Goal: Navigation & Orientation: Find specific page/section

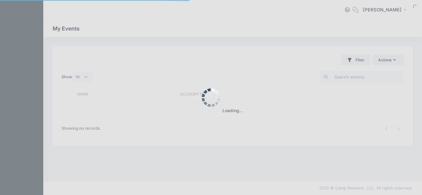
select select "10"
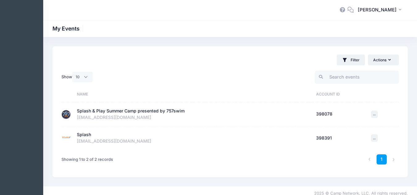
click at [287, 33] on div "My Events" at bounding box center [230, 28] width 374 height 17
click at [291, 11] on div at bounding box center [196, 10] width 287 height 14
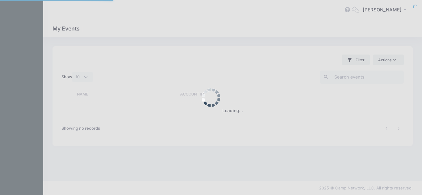
select select "10"
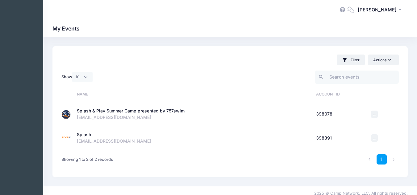
click at [126, 110] on div "Splash & Play Summer Camp presented by 757swim" at bounding box center [131, 111] width 108 height 6
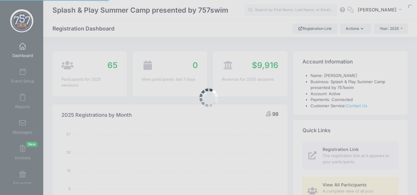
select select
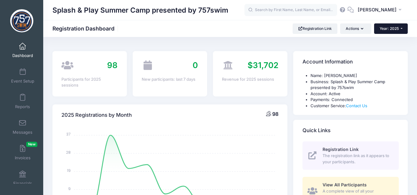
click at [394, 28] on span "Year: 2025" at bounding box center [389, 28] width 19 height 5
click at [398, 46] on link "Year: 2024" at bounding box center [394, 48] width 40 height 8
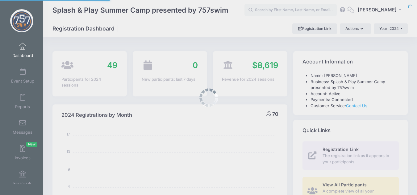
select select
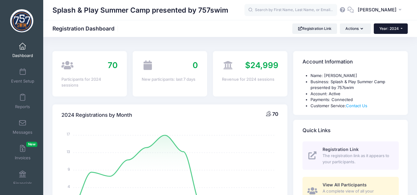
click at [392, 31] on button "Year: 2024" at bounding box center [391, 28] width 34 height 11
click at [393, 39] on link "Year: 2025" at bounding box center [394, 40] width 40 height 8
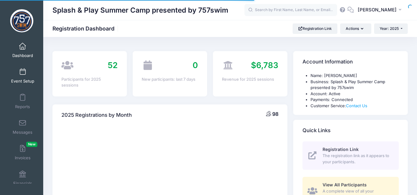
click at [0, 0] on div at bounding box center [0, 0] width 0 height 0
select select
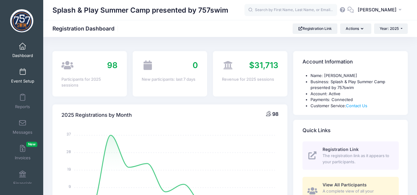
click at [23, 74] on span at bounding box center [23, 72] width 0 height 7
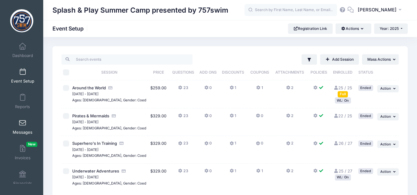
click at [23, 125] on span at bounding box center [23, 123] width 0 height 7
